Goal: Task Accomplishment & Management: Use online tool/utility

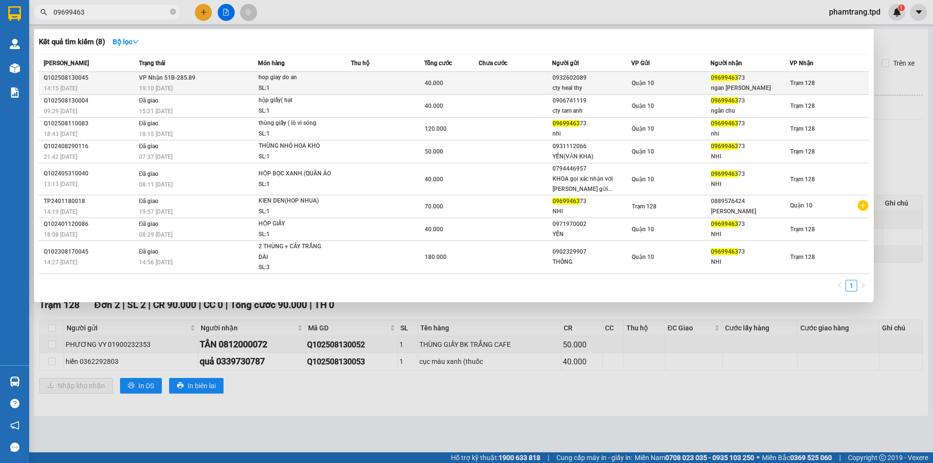
type input "09699463"
click at [577, 79] on div "0932602089" at bounding box center [592, 78] width 78 height 10
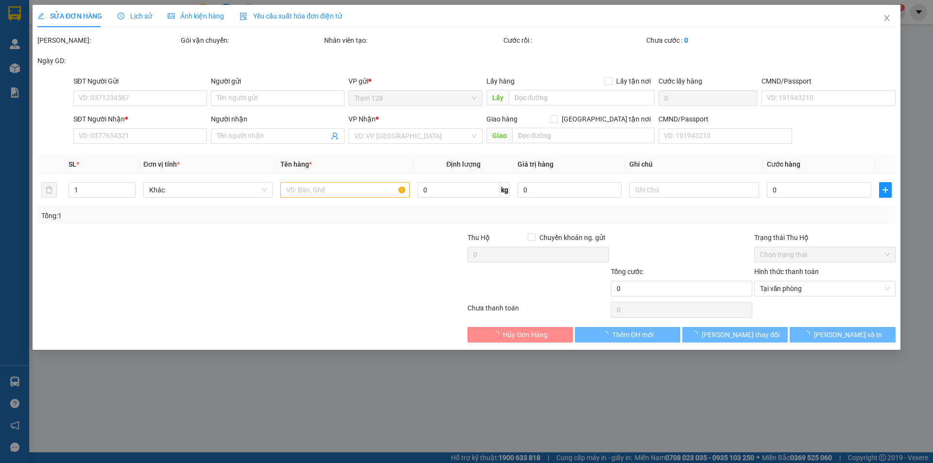
type input "0932602089"
type input "cty heal thy"
type input "0969946373"
type input "ngan [PERSON_NAME]"
type input "40.000"
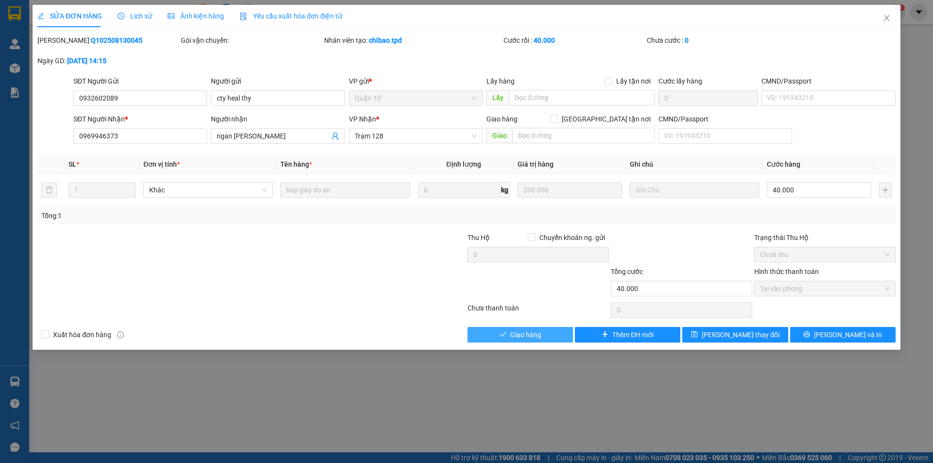
click at [512, 333] on span "Giao hàng" at bounding box center [525, 335] width 31 height 11
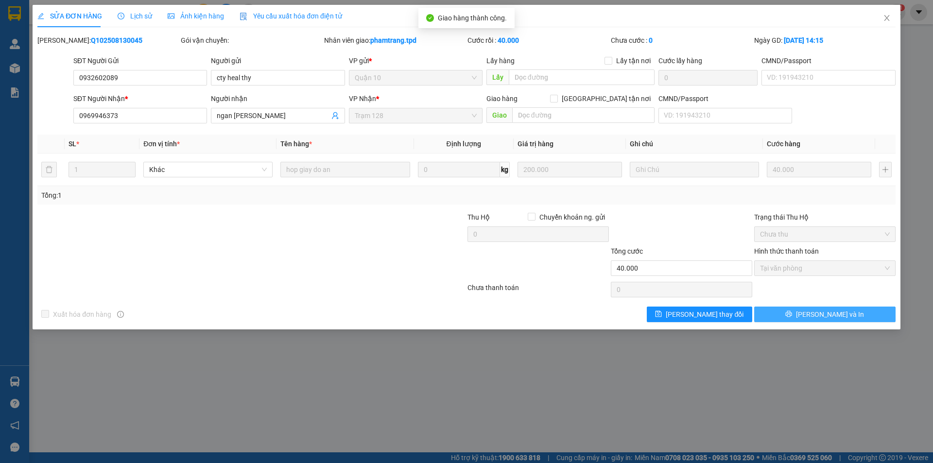
click at [814, 314] on button "[PERSON_NAME] và In" at bounding box center [824, 315] width 141 height 16
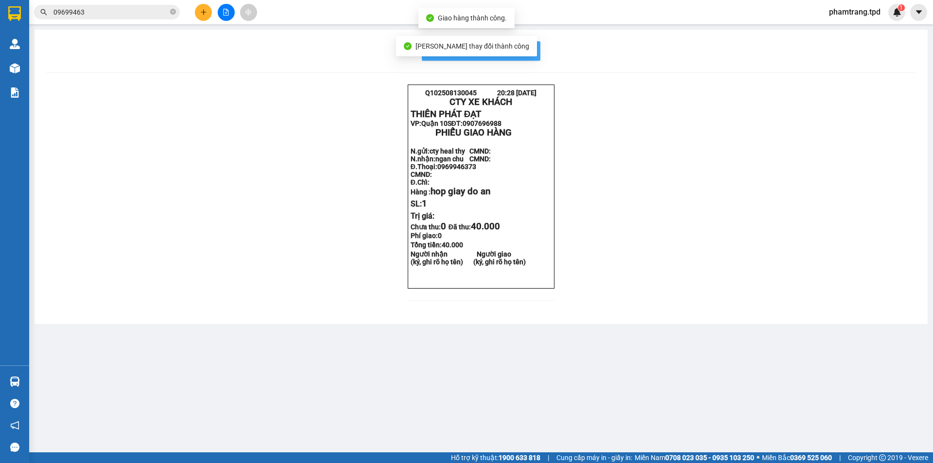
click at [526, 53] on span "In mẫu biên lai tự cấu hình" at bounding box center [486, 51] width 91 height 12
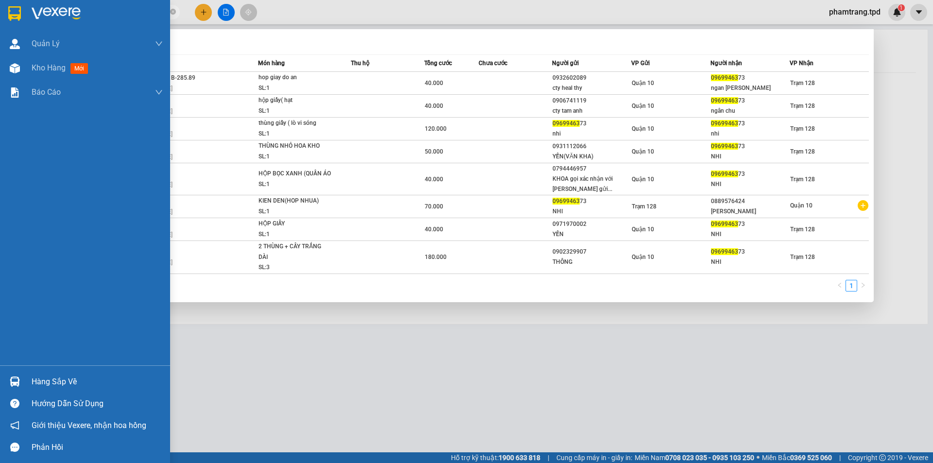
drag, startPoint x: 123, startPoint y: 13, endPoint x: 0, endPoint y: 13, distance: 123.0
click at [0, 13] on section "Kết quả tìm kiếm ( 8 ) Bộ lọc Mã ĐH Trạng thái Món hàng Thu hộ Tổng cước Chưa c…" at bounding box center [466, 231] width 933 height 463
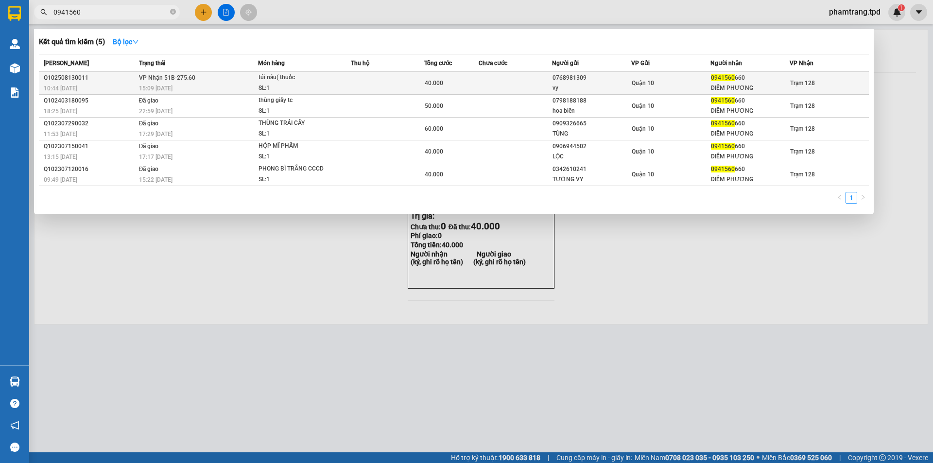
type input "0941560"
click at [640, 83] on span "Quận 10" at bounding box center [643, 83] width 22 height 7
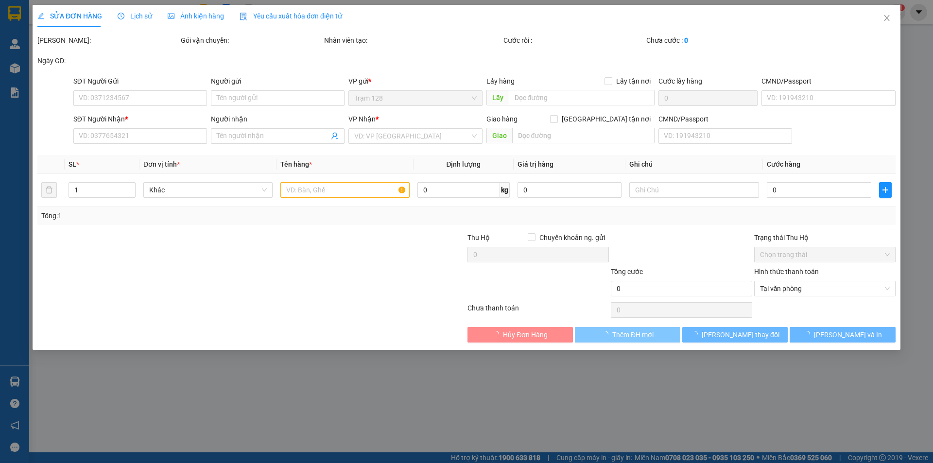
type input "0768981309"
type input "vy"
type input "0941560660"
type input "DIỄM PHƯƠNG"
type input "40.000"
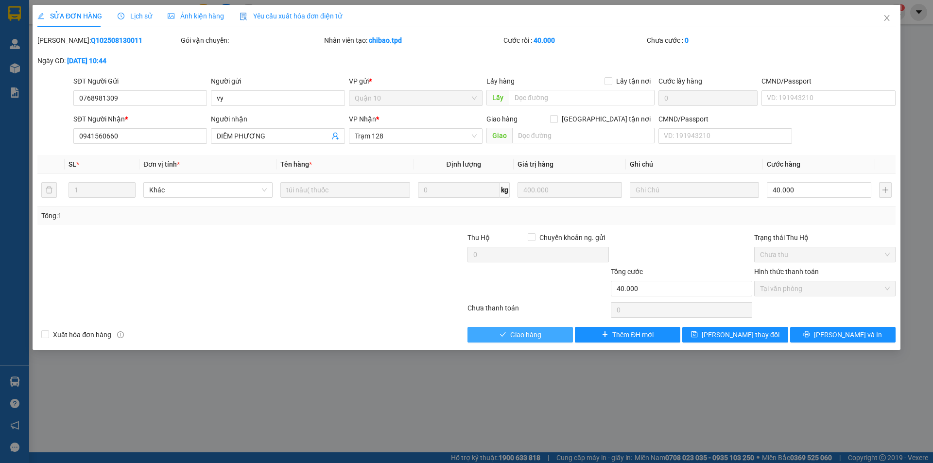
click at [544, 338] on button "Giao hàng" at bounding box center [520, 335] width 105 height 16
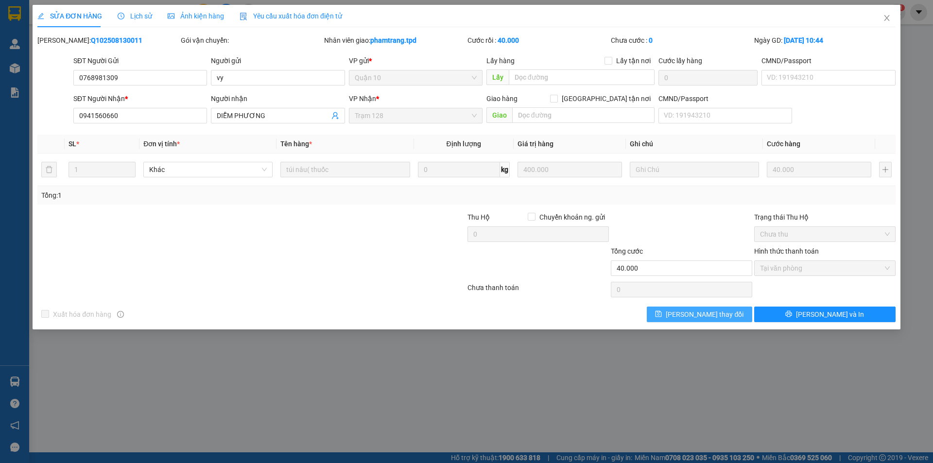
click at [726, 316] on button "[PERSON_NAME] thay đổi" at bounding box center [699, 315] width 105 height 16
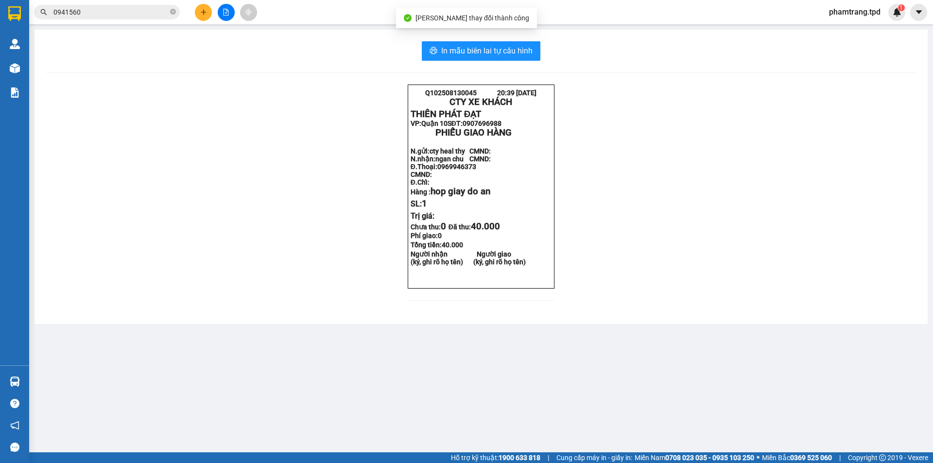
click at [489, 38] on div "In mẫu biên lai tự cấu hình Q102508130045 20:39 [DATE] CTY XE KHÁCH THIÊN PHÁT…" at bounding box center [481, 177] width 893 height 295
click at [500, 52] on span "In mẫu biên lai tự cấu hình" at bounding box center [486, 51] width 91 height 12
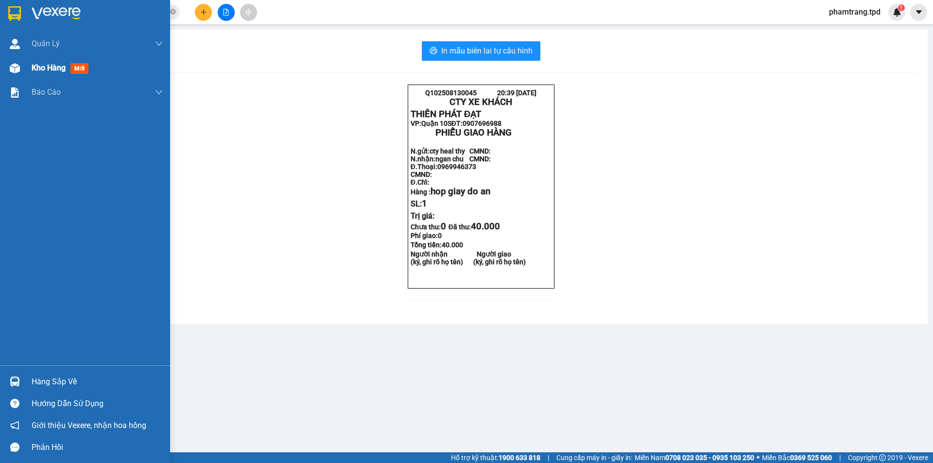
click at [59, 70] on span "Kho hàng" at bounding box center [49, 67] width 34 height 9
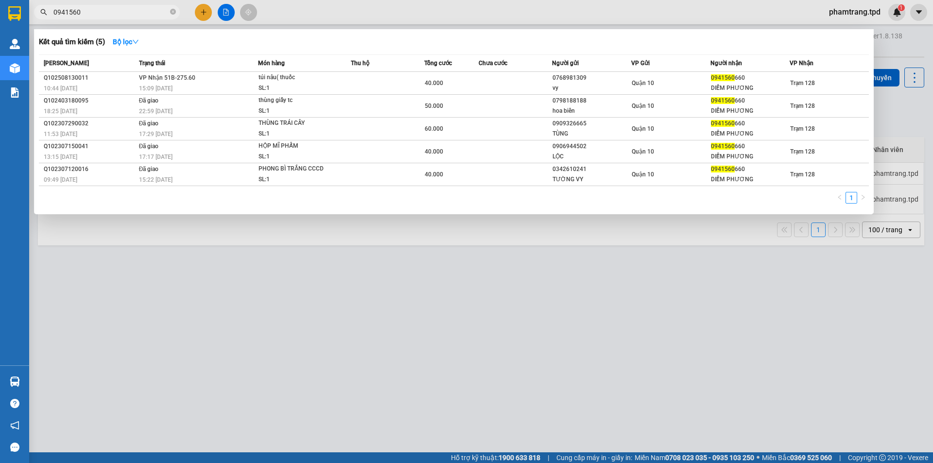
click at [115, 8] on input "0941560" at bounding box center [110, 12] width 115 height 11
type input "0941560660"
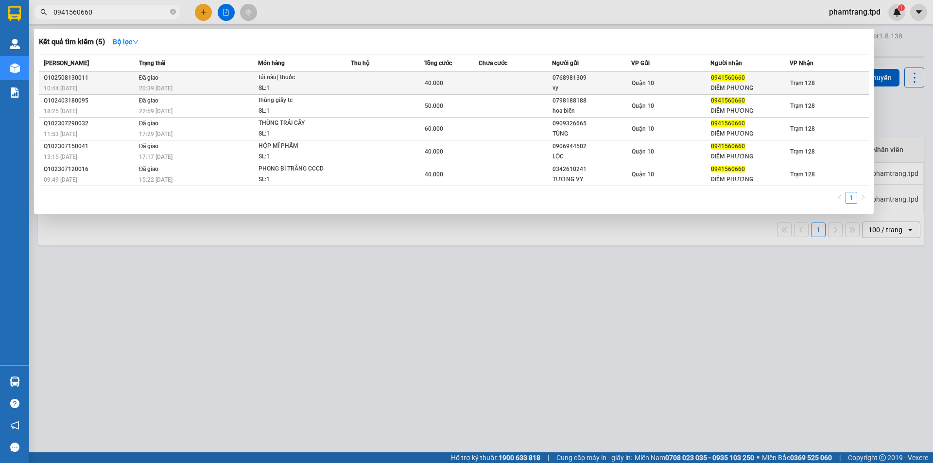
click at [632, 87] on div "Quận 10" at bounding box center [671, 83] width 78 height 11
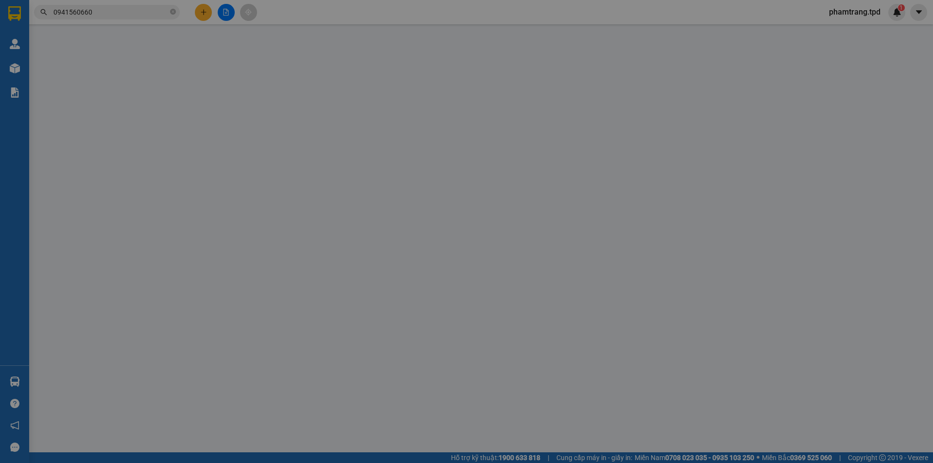
type input "0768981309"
type input "vy"
type input "0941560660"
type input "DIỄM PHƯƠNG"
type input "40.000"
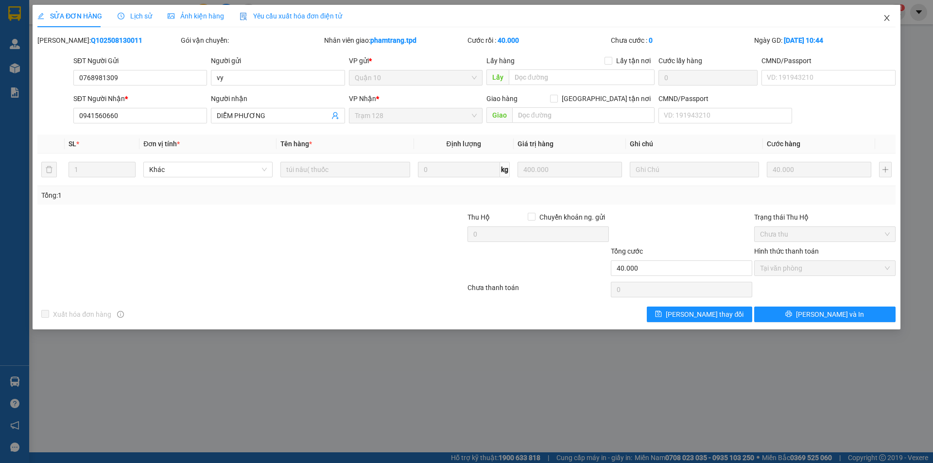
click at [890, 18] on icon "close" at bounding box center [887, 18] width 8 height 8
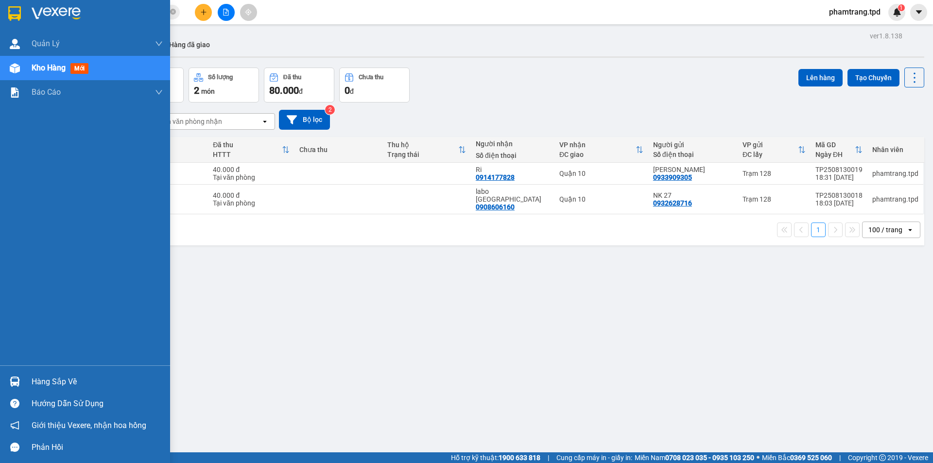
click at [48, 388] on div "Hàng sắp về" at bounding box center [97, 382] width 131 height 15
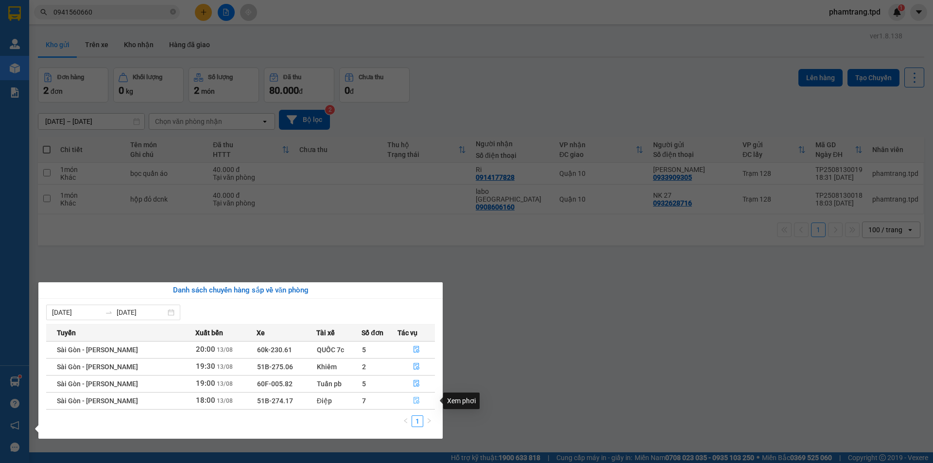
click at [416, 402] on icon "file-done" at bounding box center [416, 400] width 7 height 7
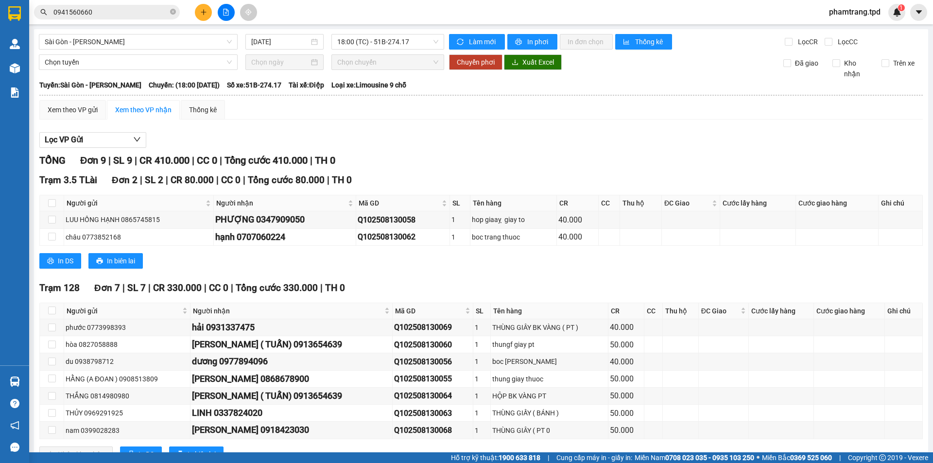
scroll to position [37, 0]
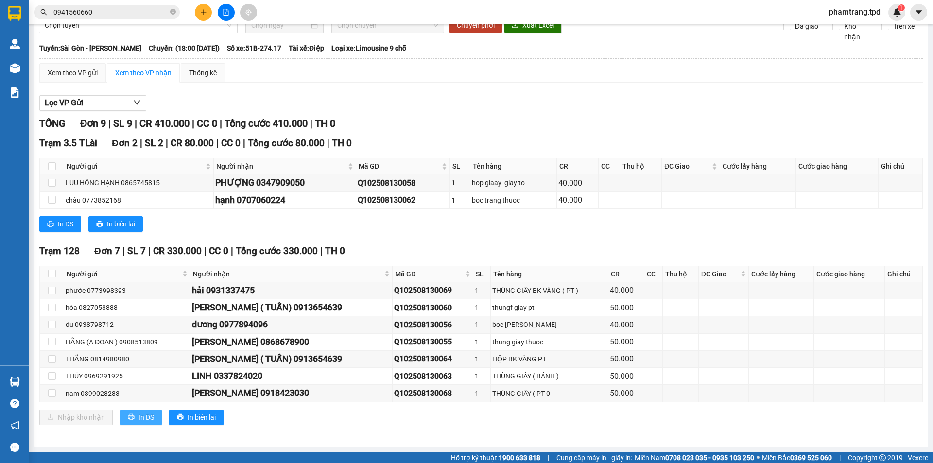
click at [145, 415] on span "In DS" at bounding box center [147, 417] width 16 height 11
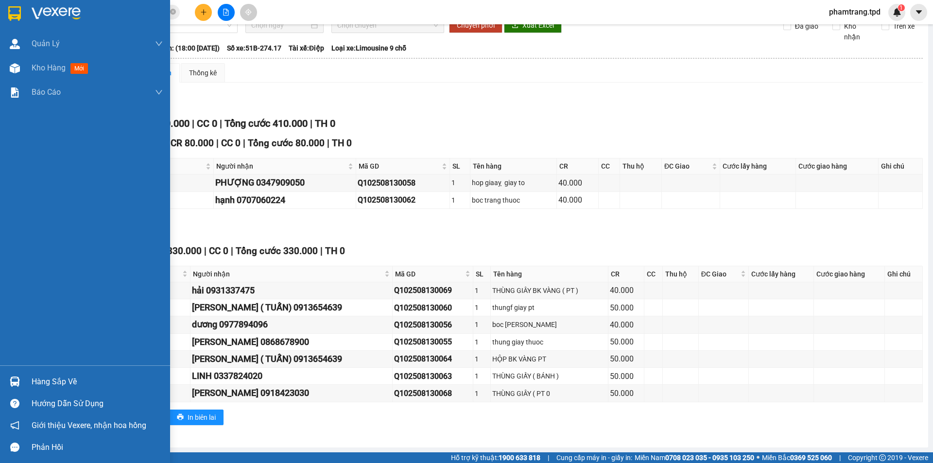
click at [59, 378] on div "Hàng sắp về" at bounding box center [97, 382] width 131 height 15
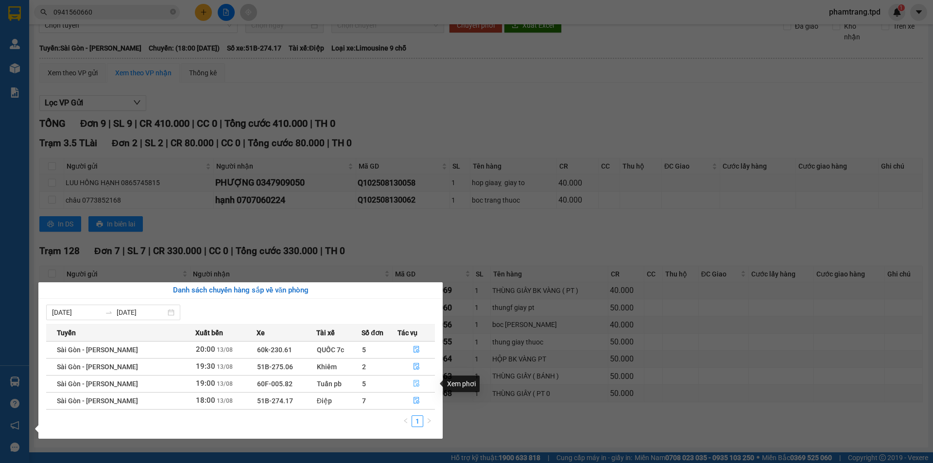
click at [416, 385] on icon "file-done" at bounding box center [416, 383] width 7 height 7
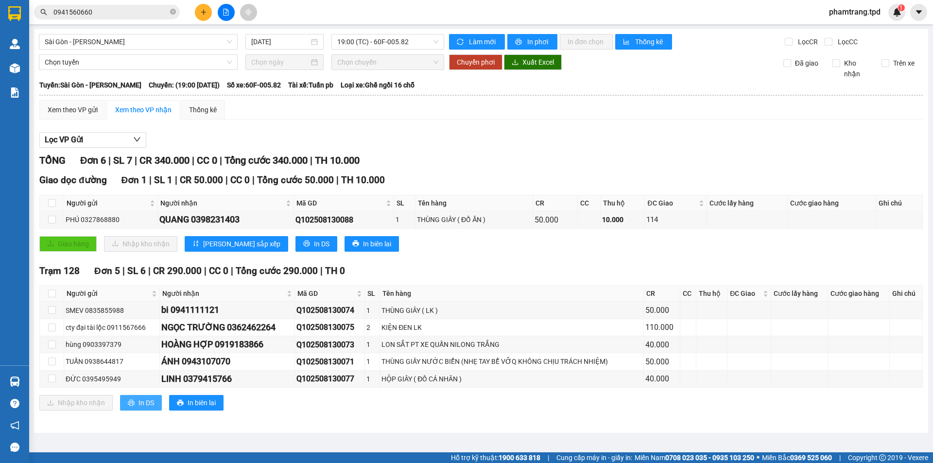
click at [133, 406] on span "printer" at bounding box center [131, 404] width 7 height 8
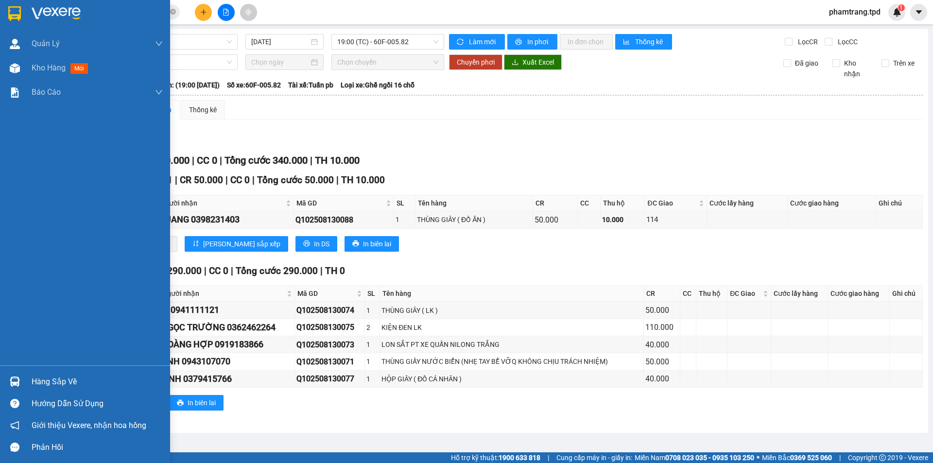
click at [29, 379] on div "Hàng sắp về" at bounding box center [85, 382] width 170 height 22
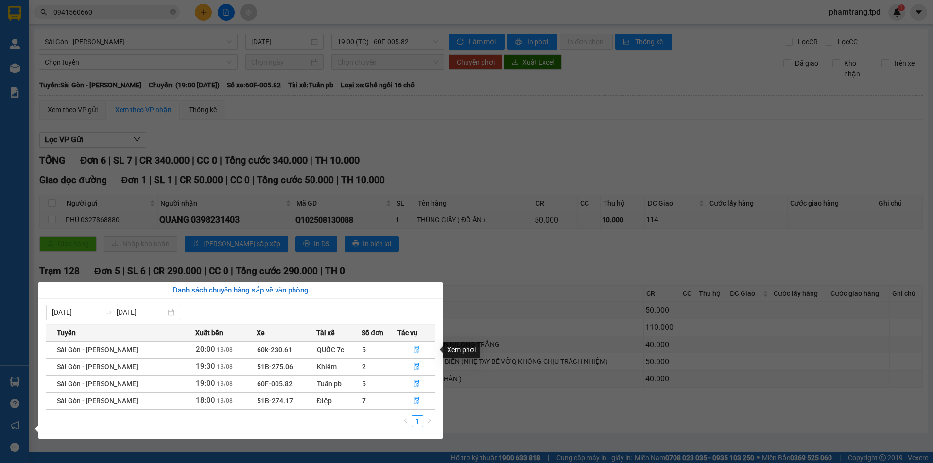
click at [413, 349] on icon "file-done" at bounding box center [416, 349] width 7 height 7
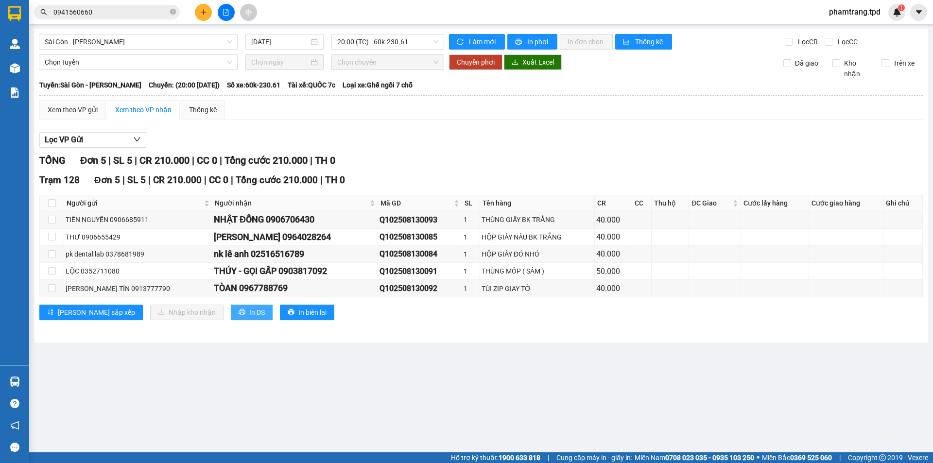
click at [231, 316] on button "In DS" at bounding box center [252, 313] width 42 height 16
click at [172, 13] on icon "close-circle" at bounding box center [173, 12] width 6 height 6
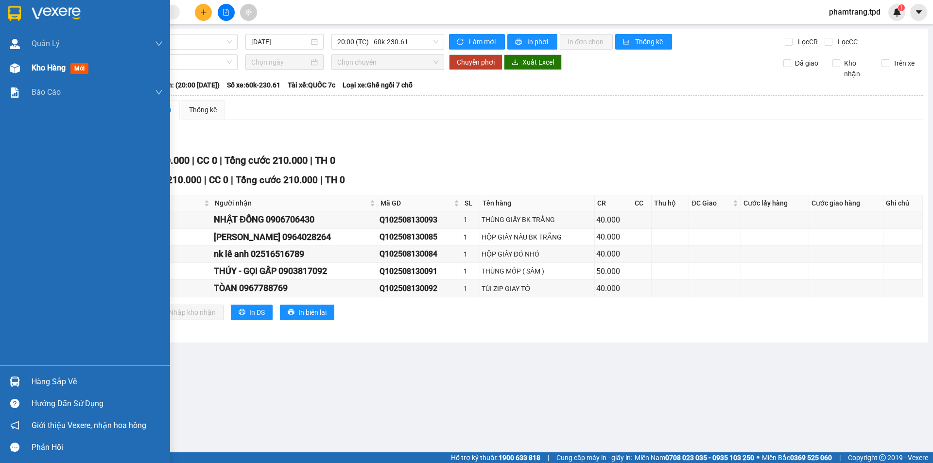
click at [38, 70] on span "Kho hàng" at bounding box center [49, 67] width 34 height 9
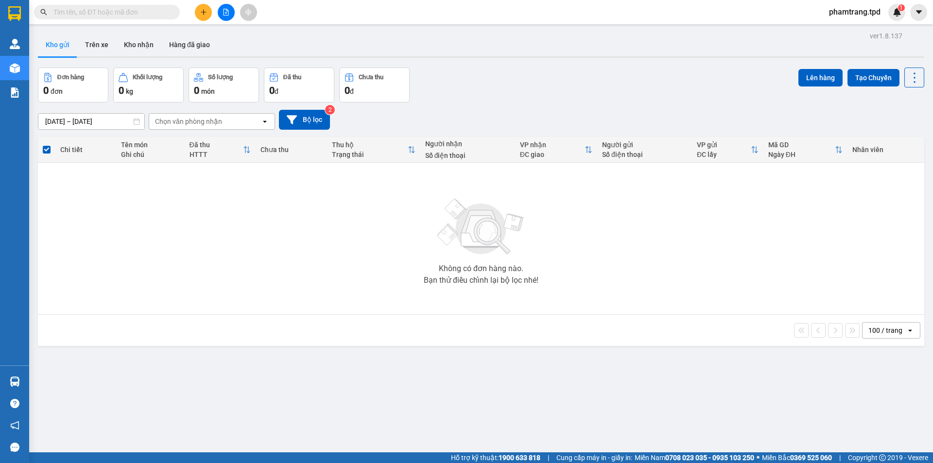
click at [148, 14] on input "text" at bounding box center [110, 12] width 115 height 11
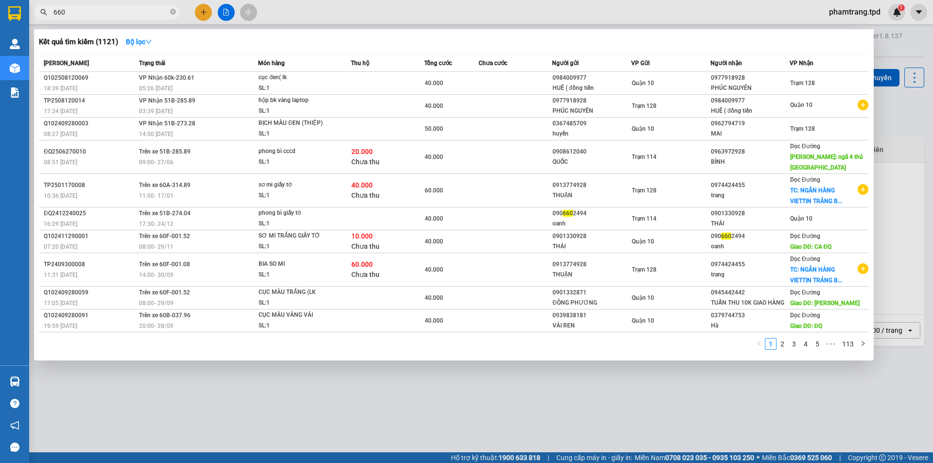
type input "660"
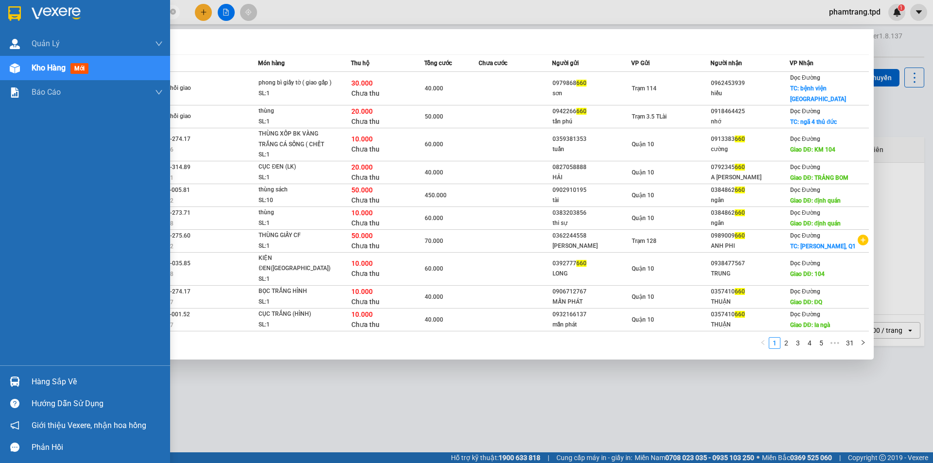
click at [55, 380] on div "Hàng sắp về" at bounding box center [97, 382] width 131 height 15
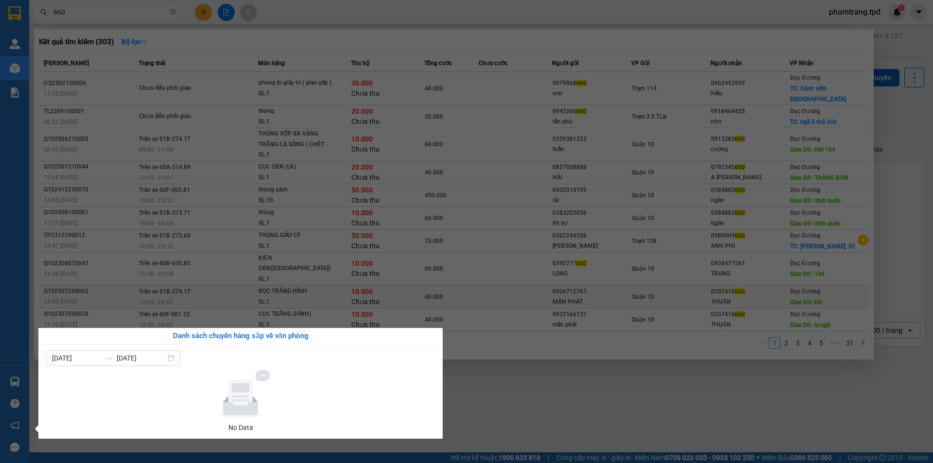
click at [700, 355] on section "Kết quả tìm kiếm ( 303 ) Bộ lọc Mã ĐH Trạng thái Món hàng Thu hộ Tổng cước Chưa…" at bounding box center [466, 231] width 933 height 463
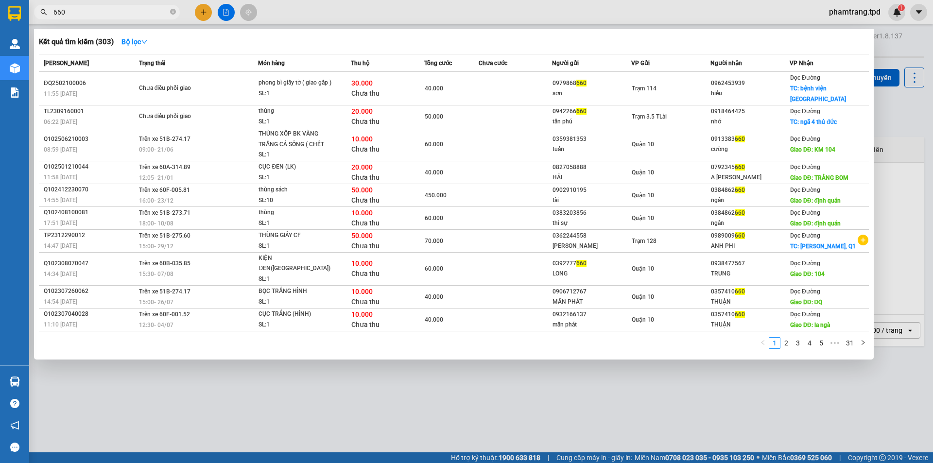
drag, startPoint x: 919, startPoint y: 55, endPoint x: 907, endPoint y: 122, distance: 67.7
click at [918, 68] on div at bounding box center [466, 231] width 933 height 463
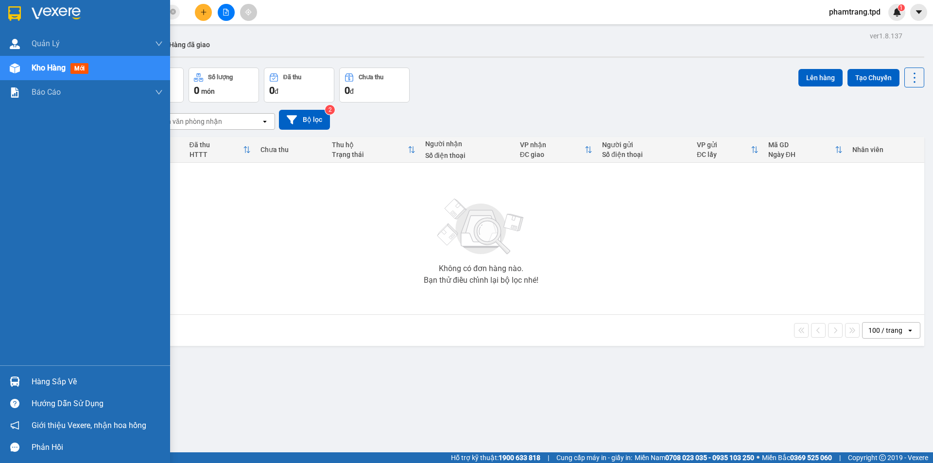
click at [30, 65] on div "Kho hàng mới" at bounding box center [85, 68] width 170 height 24
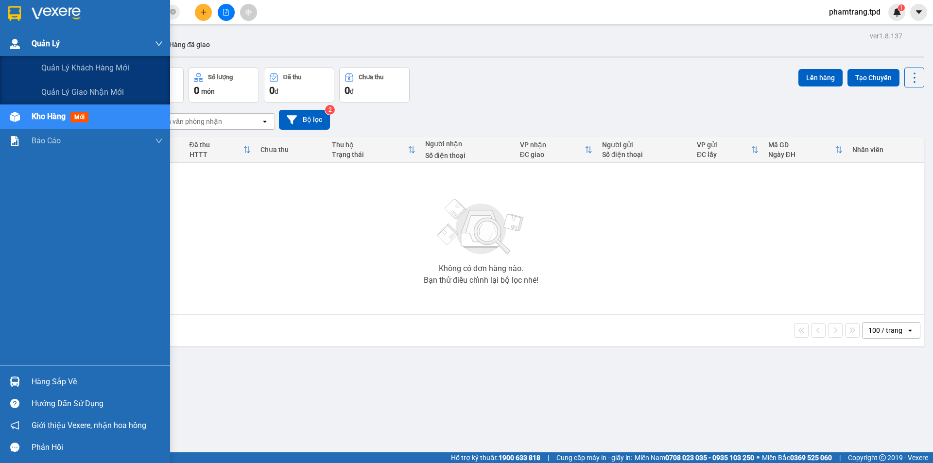
click at [44, 41] on span "Quản Lý" at bounding box center [46, 43] width 28 height 12
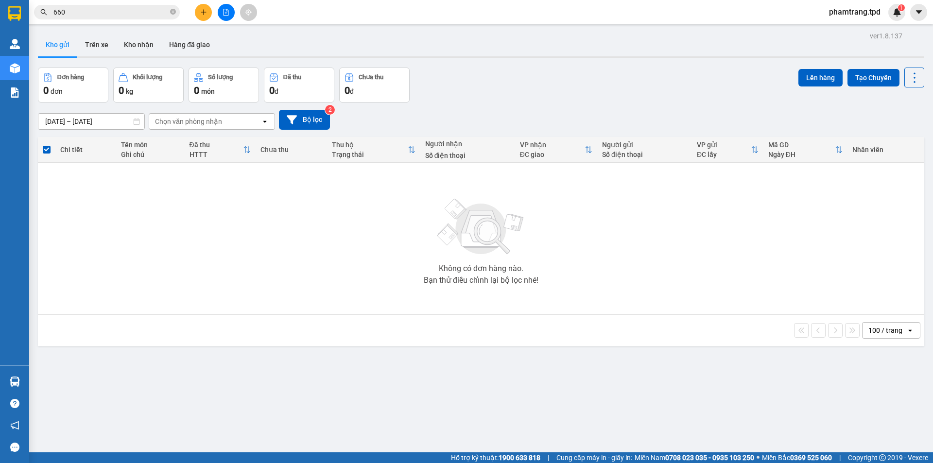
click at [62, 47] on button "Kho gửi" at bounding box center [57, 44] width 39 height 23
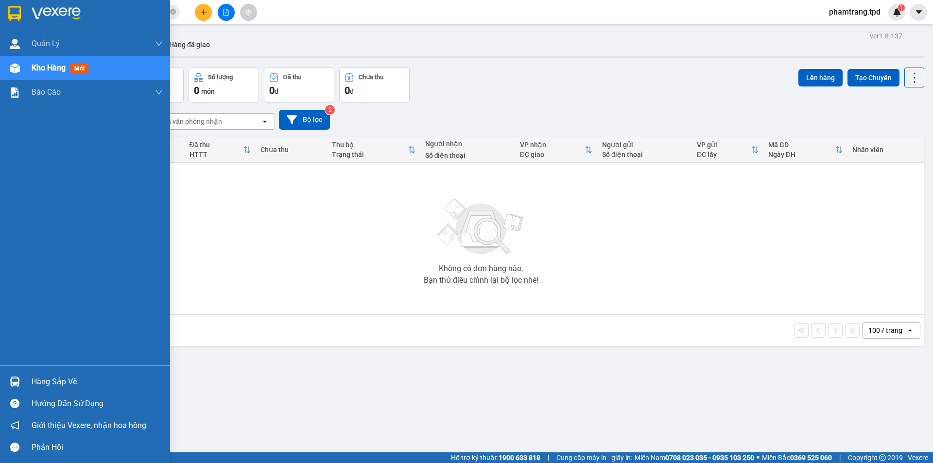
click at [52, 382] on div "Hàng sắp về" at bounding box center [97, 382] width 131 height 15
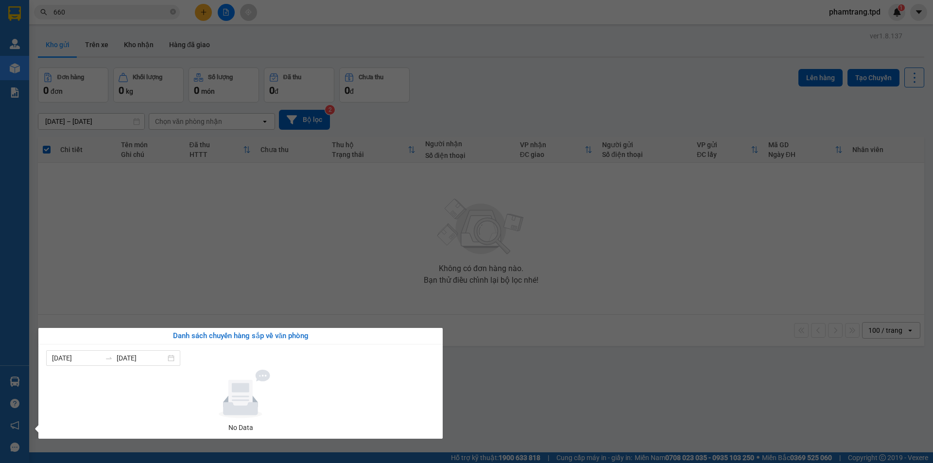
click at [179, 272] on section "Kết quả tìm kiếm ( 303 ) Bộ lọc Mã ĐH Trạng thái Món hàng Thu hộ Tổng cước Chưa…" at bounding box center [466, 231] width 933 height 463
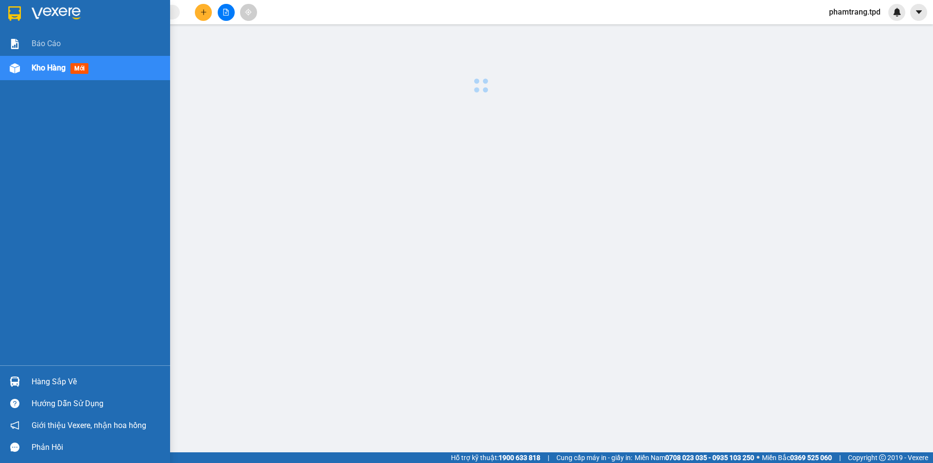
click at [22, 383] on div at bounding box center [14, 381] width 17 height 17
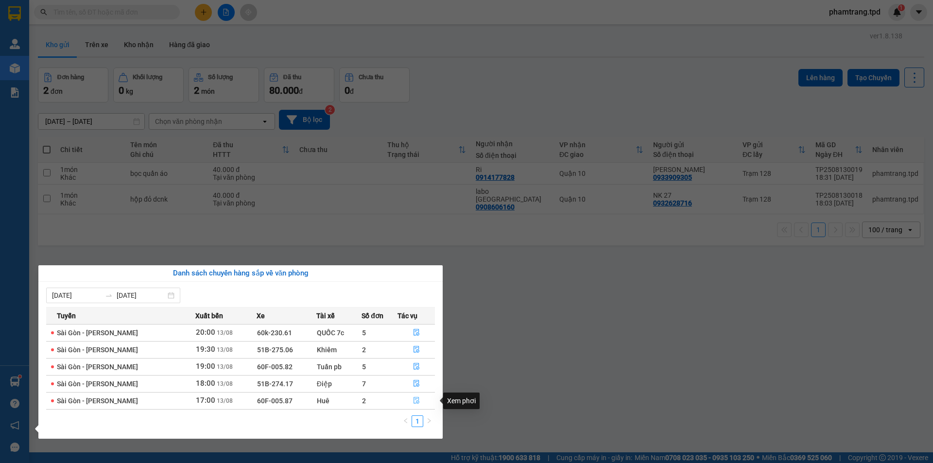
click at [414, 403] on icon "file-done" at bounding box center [417, 401] width 6 height 7
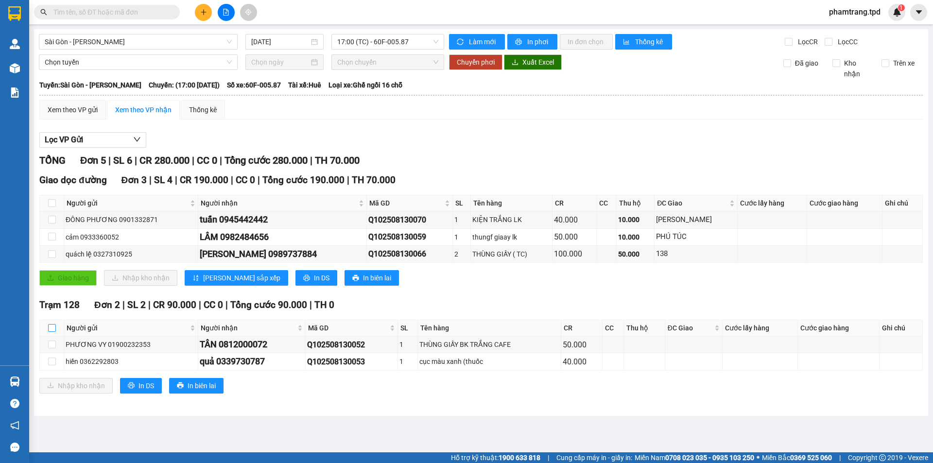
click at [53, 329] on input "checkbox" at bounding box center [52, 328] width 8 height 8
checkbox input "true"
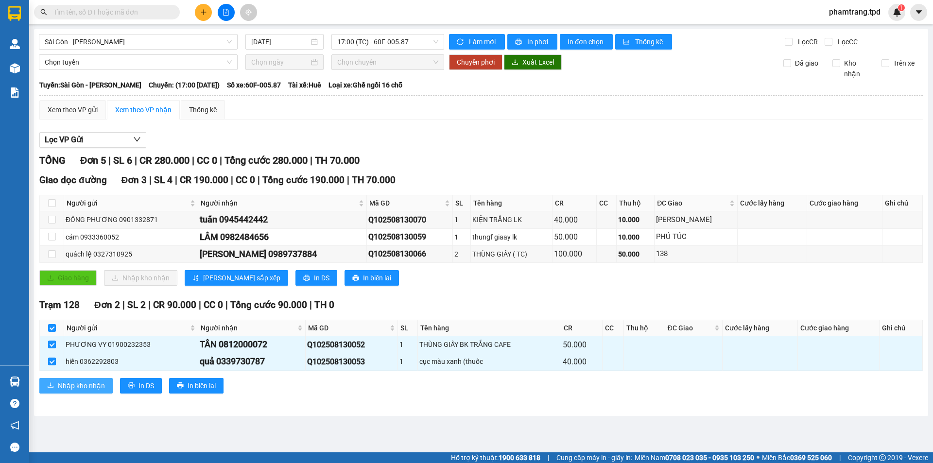
click at [65, 385] on span "Nhập kho nhận" at bounding box center [81, 386] width 47 height 11
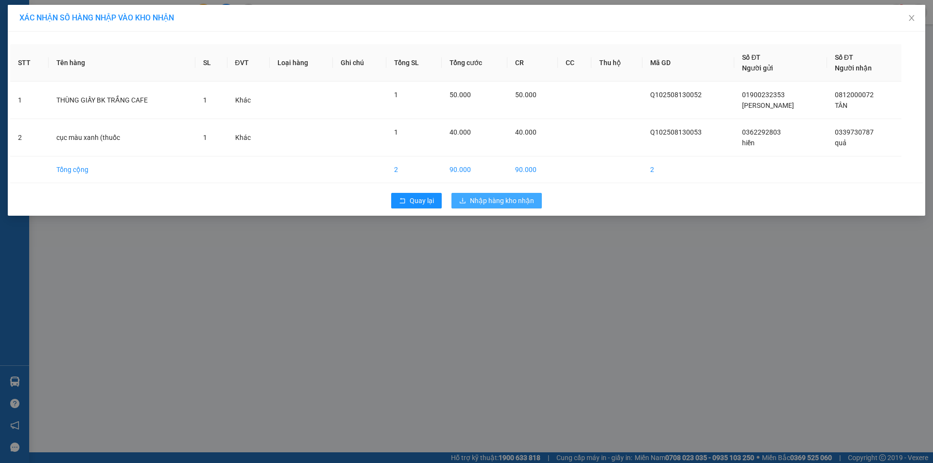
click at [518, 201] on span "Nhập hàng kho nhận" at bounding box center [502, 200] width 64 height 11
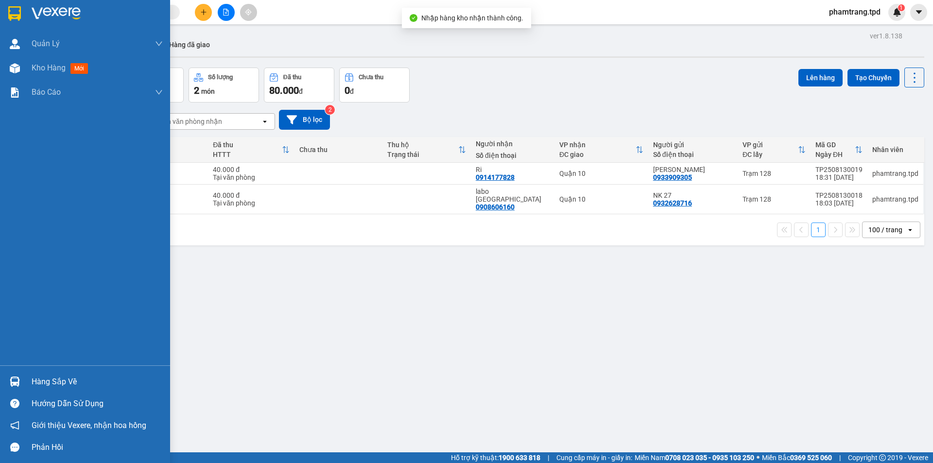
click at [71, 380] on div "Hàng sắp về" at bounding box center [97, 382] width 131 height 15
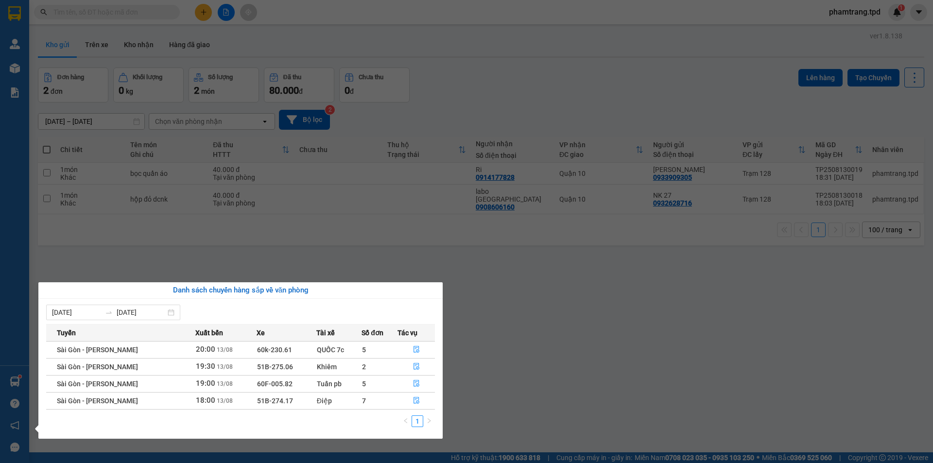
click at [499, 186] on section "Kết quả tìm kiếm ( 0 ) Bộ lọc No Data phamtrang.tpd 1 Quản Lý Quản lý khách hàn…" at bounding box center [466, 231] width 933 height 463
